Goal: Transaction & Acquisition: Purchase product/service

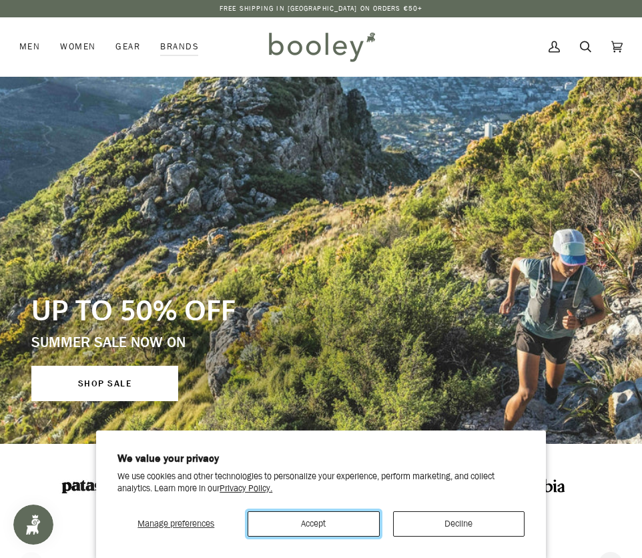
click at [326, 524] on button "Accept" at bounding box center [313, 523] width 131 height 25
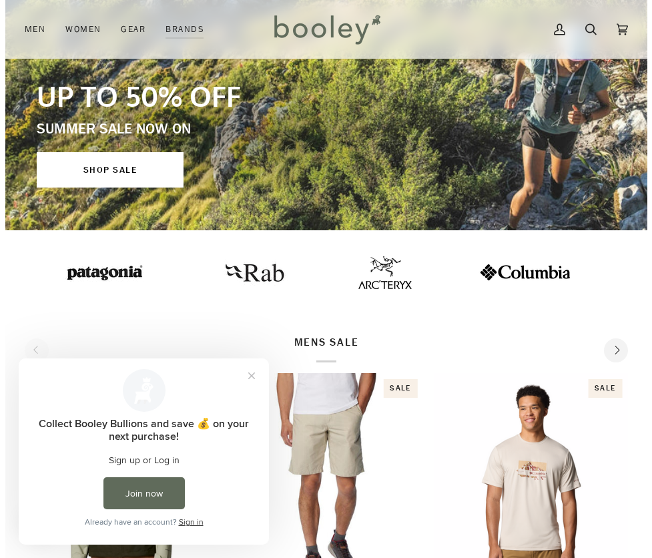
scroll to position [19, 0]
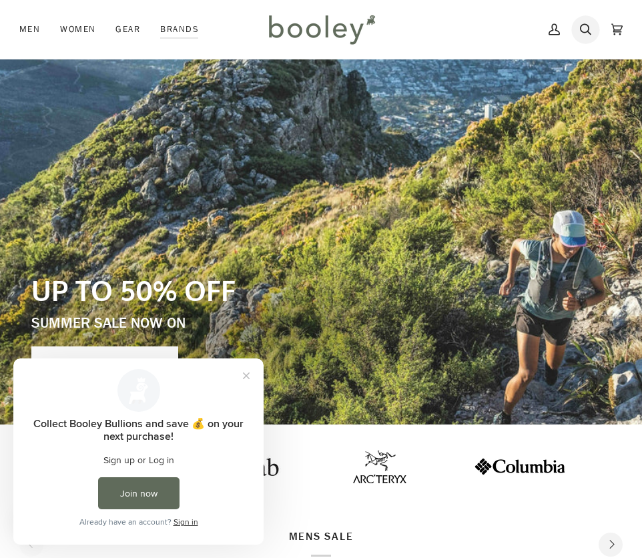
click at [582, 33] on icon at bounding box center [585, 29] width 11 height 20
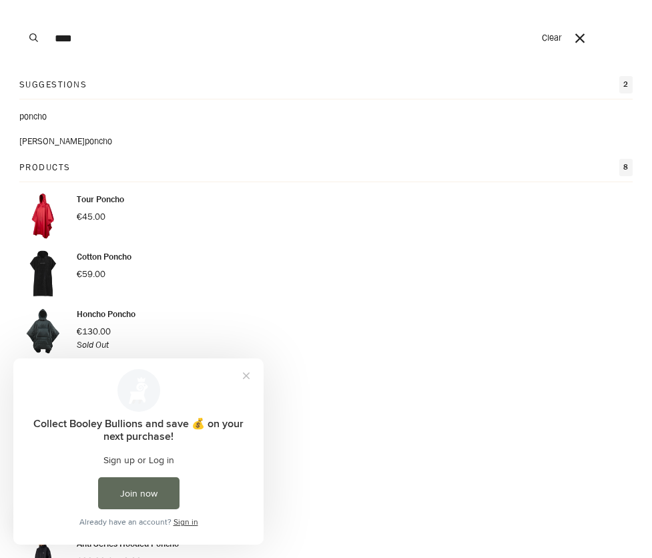
type input "****"
click at [46, 113] on span "ho" at bounding box center [41, 116] width 9 height 13
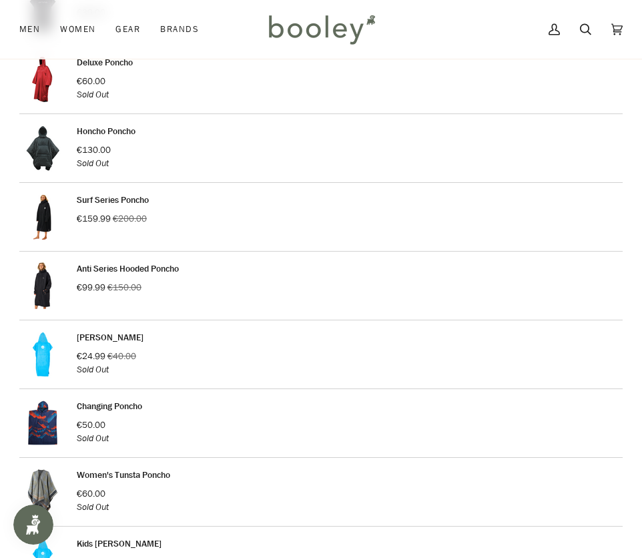
scroll to position [343, 0]
click at [95, 264] on link "Anti Series Hooded Poncho" at bounding box center [128, 268] width 102 height 13
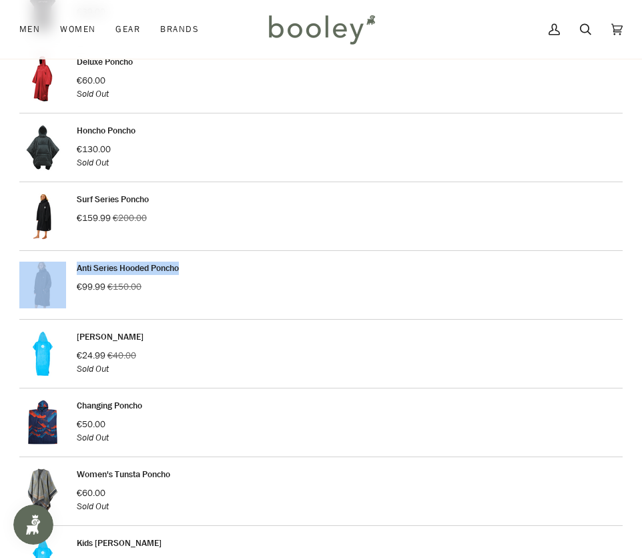
drag, startPoint x: 641, startPoint y: 238, endPoint x: 653, endPoint y: 262, distance: 27.5
click at [641, 262] on html "Skip to content Free Shipping in [GEOGRAPHIC_DATA] on Orders €50+ Free Shipping…" at bounding box center [321, 388] width 642 height 1463
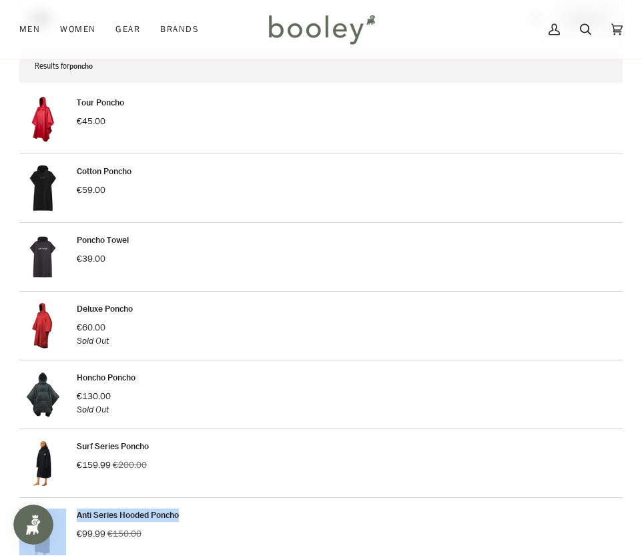
scroll to position [0, 0]
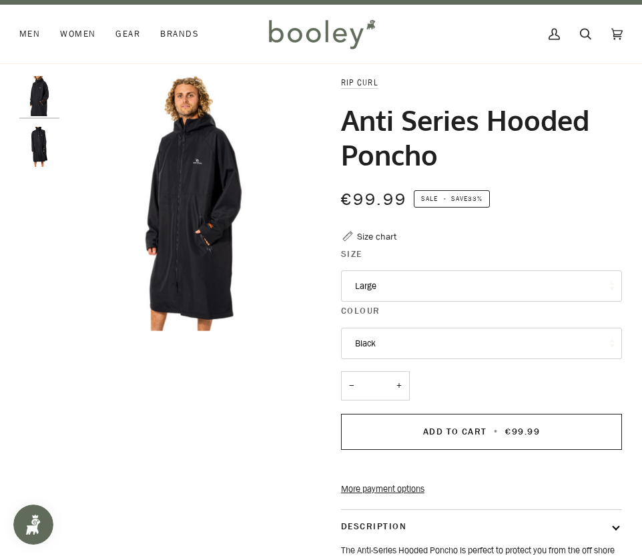
scroll to position [12, 0]
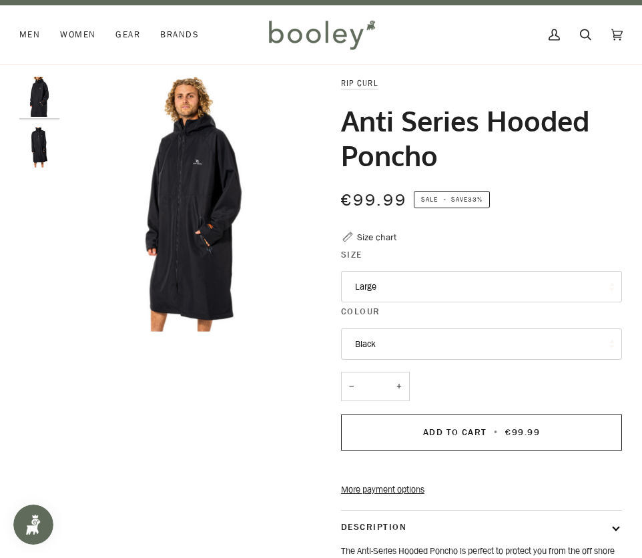
click at [452, 282] on button "Large" at bounding box center [481, 287] width 281 height 32
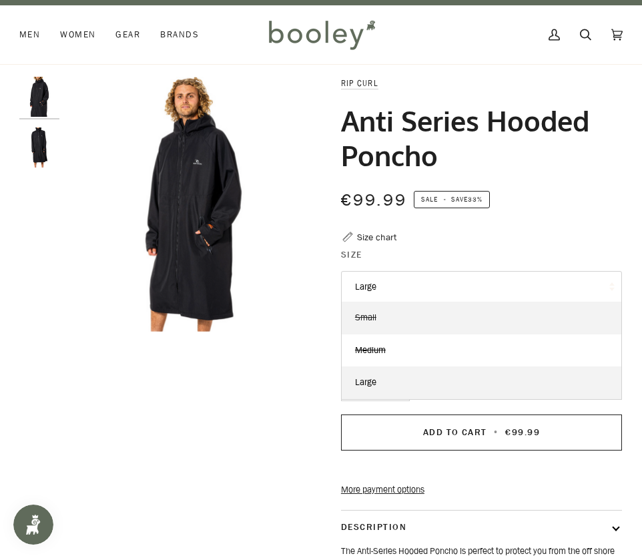
click at [382, 315] on link "Small" at bounding box center [482, 318] width 280 height 32
